Goal: Task Accomplishment & Management: Manage account settings

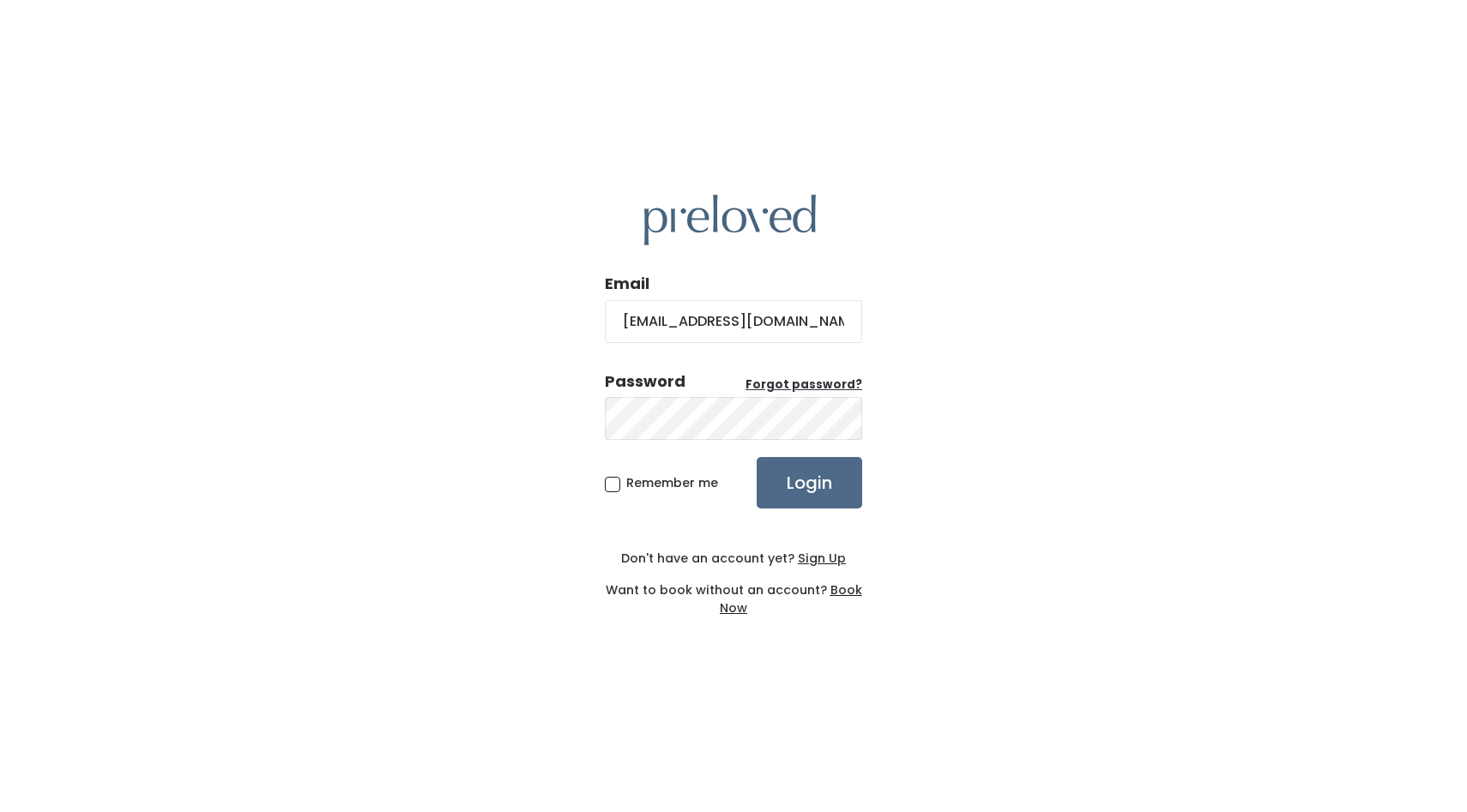
type input "[EMAIL_ADDRESS][DOMAIN_NAME]"
click at [756, 457] on input "Login" at bounding box center [809, 483] width 106 height 51
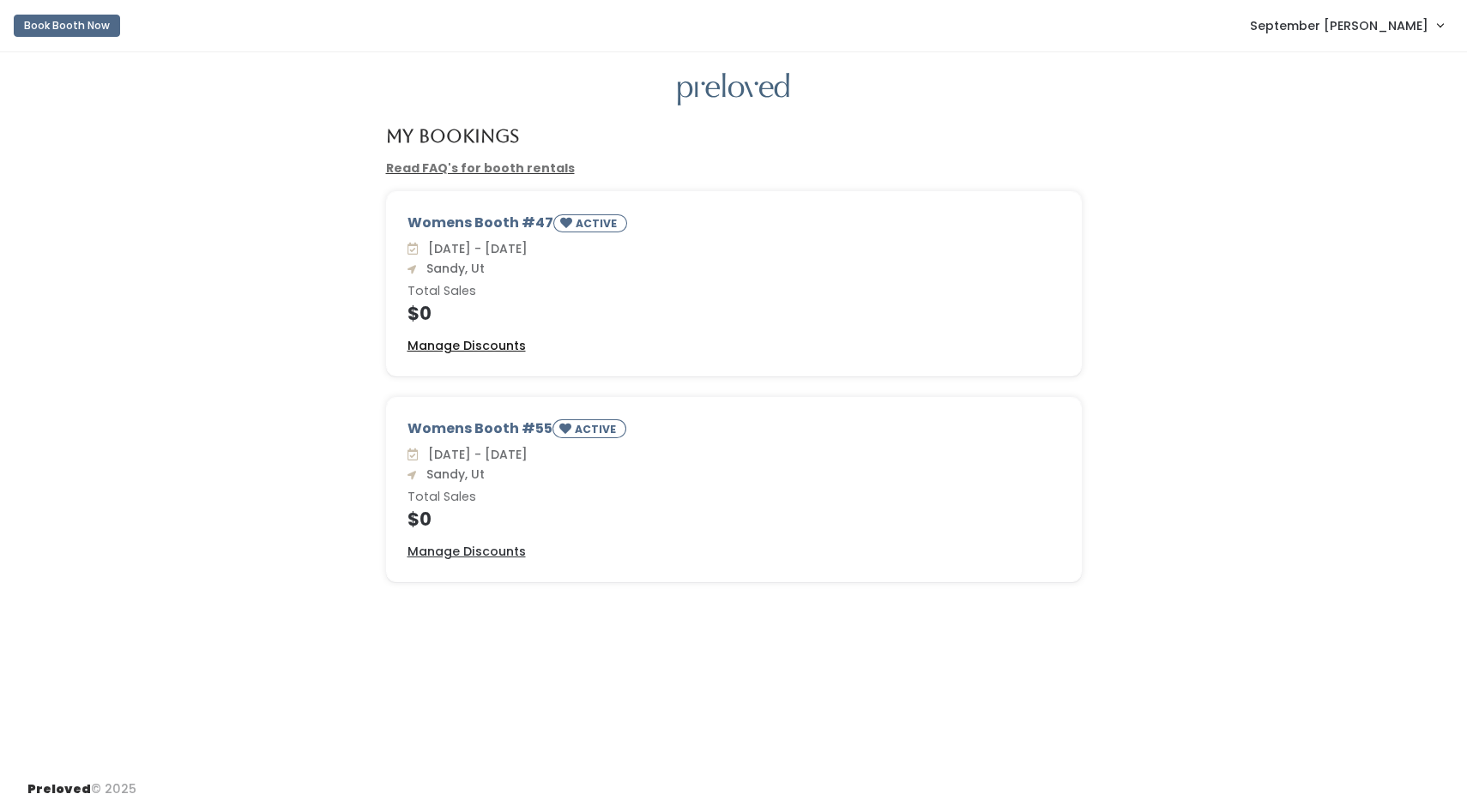
click at [449, 346] on u "Manage Discounts" at bounding box center [466, 345] width 118 height 17
click at [459, 554] on u "Manage Discounts" at bounding box center [466, 551] width 118 height 17
